Goal: Information Seeking & Learning: Learn about a topic

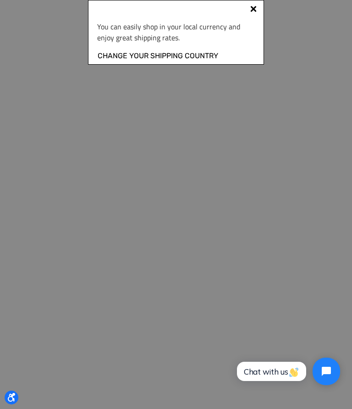
click at [121, 60] on link "Change your shipping country" at bounding box center [157, 56] width 121 height 12
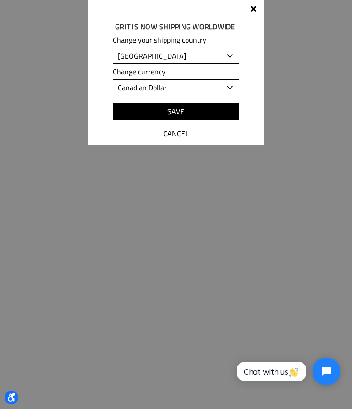
click at [141, 118] on input "Save" at bounding box center [176, 111] width 126 height 18
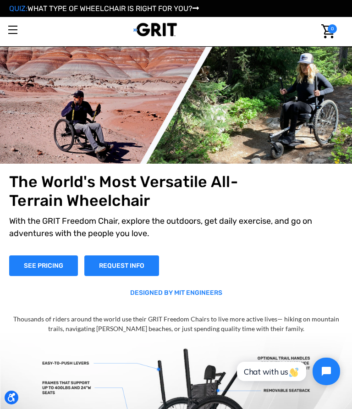
click at [12, 30] on span "Toggle menu" at bounding box center [12, 29] width 9 height 1
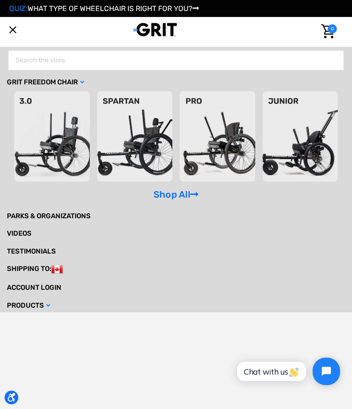
click at [25, 302] on link "Products" at bounding box center [176, 305] width 338 height 18
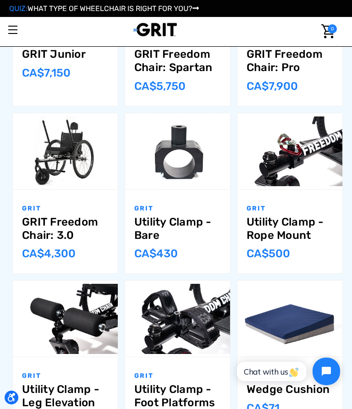
click at [153, 374] on p "GRIT" at bounding box center [177, 376] width 87 height 10
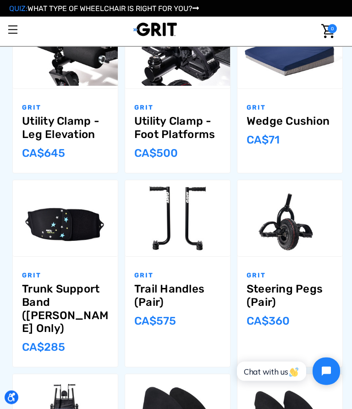
scroll to position [564, 0]
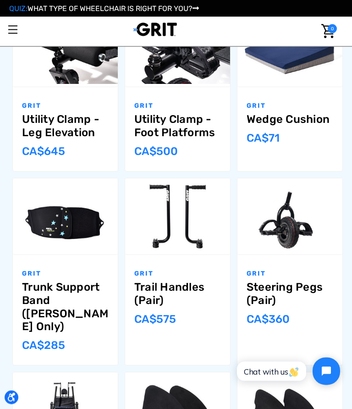
click at [116, 376] on img "Slim-Fit Lever Couplings,$399.00\a" at bounding box center [65, 411] width 105 height 70
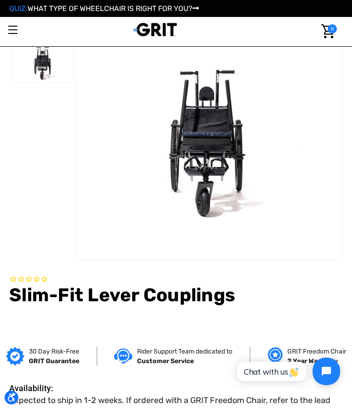
click at [23, 181] on section at bounding box center [176, 142] width 340 height 238
click at [5, 36] on link "Toggle menu" at bounding box center [12, 29] width 25 height 25
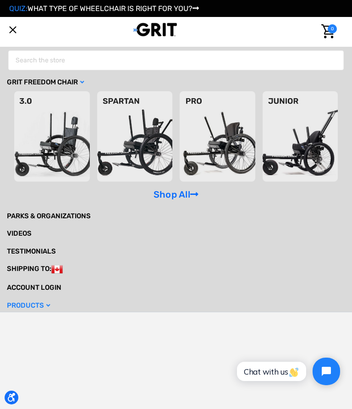
click at [159, 197] on link "Shop All" at bounding box center [176, 194] width 45 height 11
